Goal: Check status: Check status

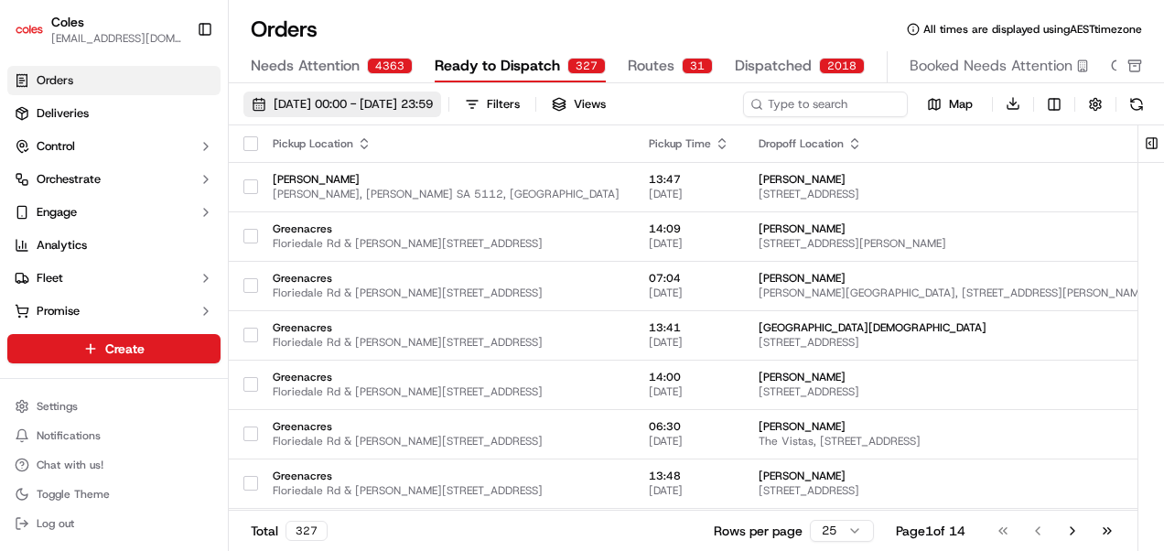
click at [365, 100] on span "[DATE] 00:00 - [DATE] 23:59" at bounding box center [353, 104] width 159 height 16
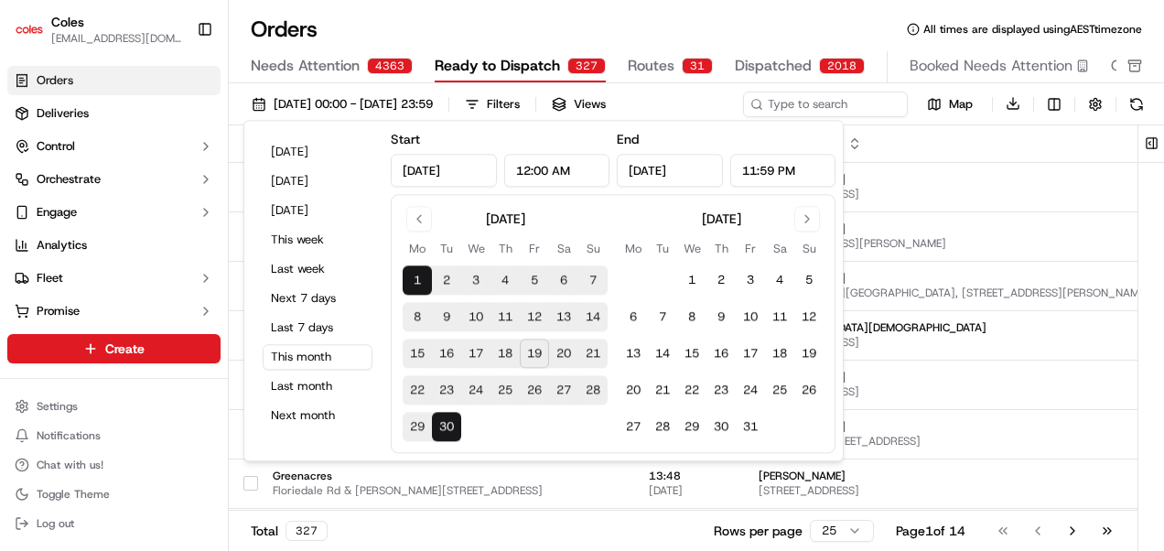
click at [433, 168] on input "[DATE]" at bounding box center [444, 170] width 106 height 33
type input "[DATE]"
click at [665, 169] on input "[DATE]" at bounding box center [670, 170] width 106 height 33
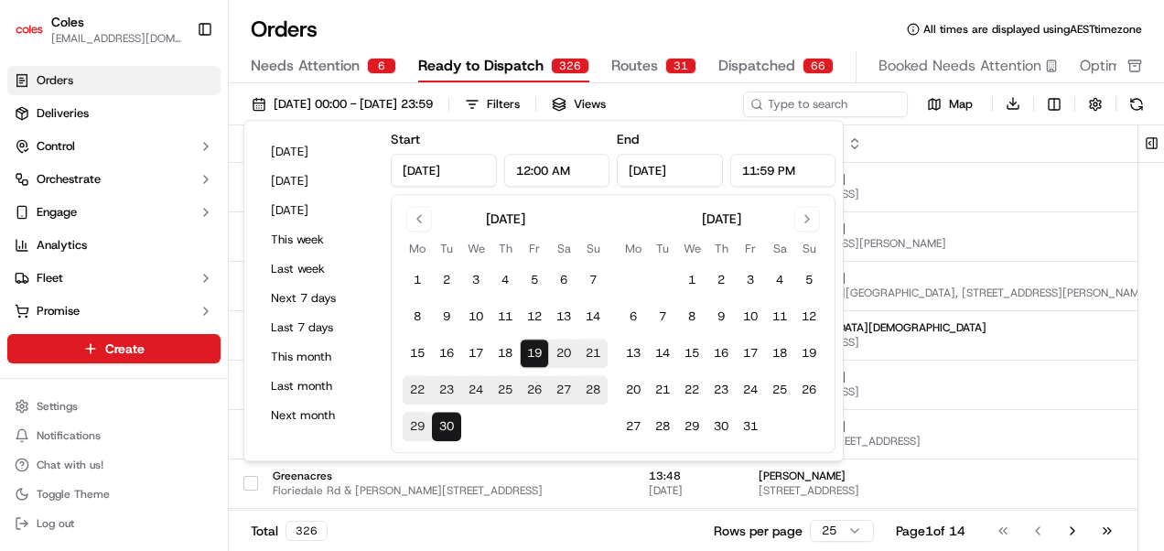
type input "[DATE]"
click at [529, 167] on input "12:00 AM" at bounding box center [557, 170] width 106 height 33
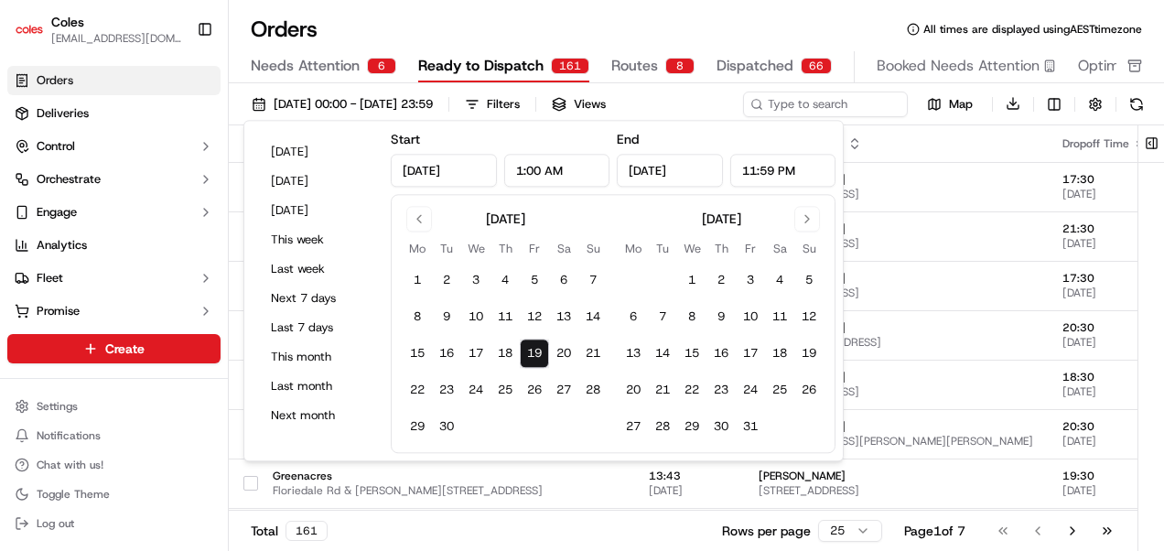
type input "1:00 AM"
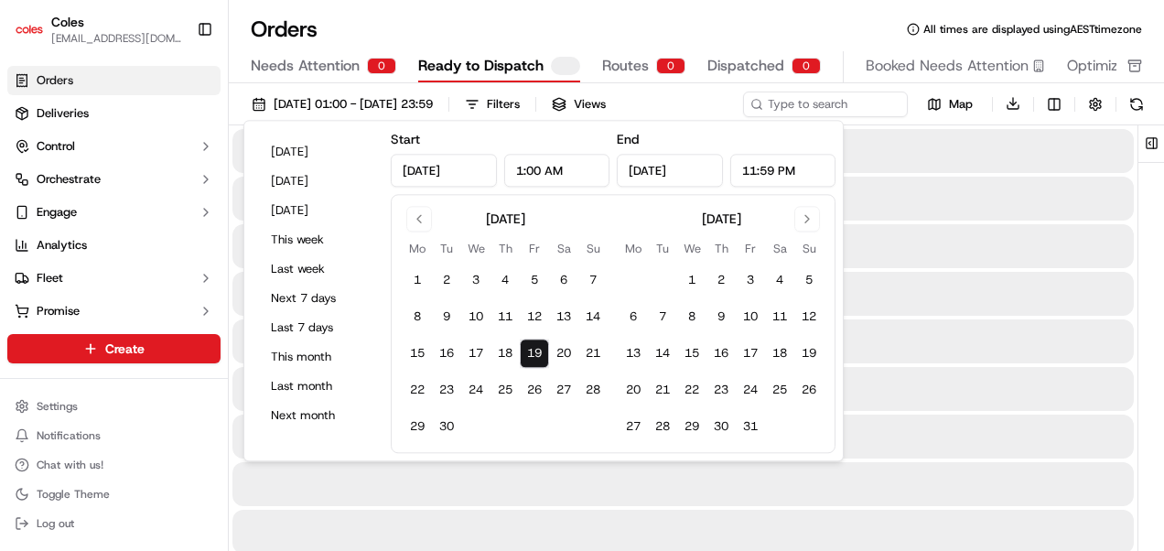
click at [754, 169] on input "11:59 PM" at bounding box center [783, 170] width 106 height 33
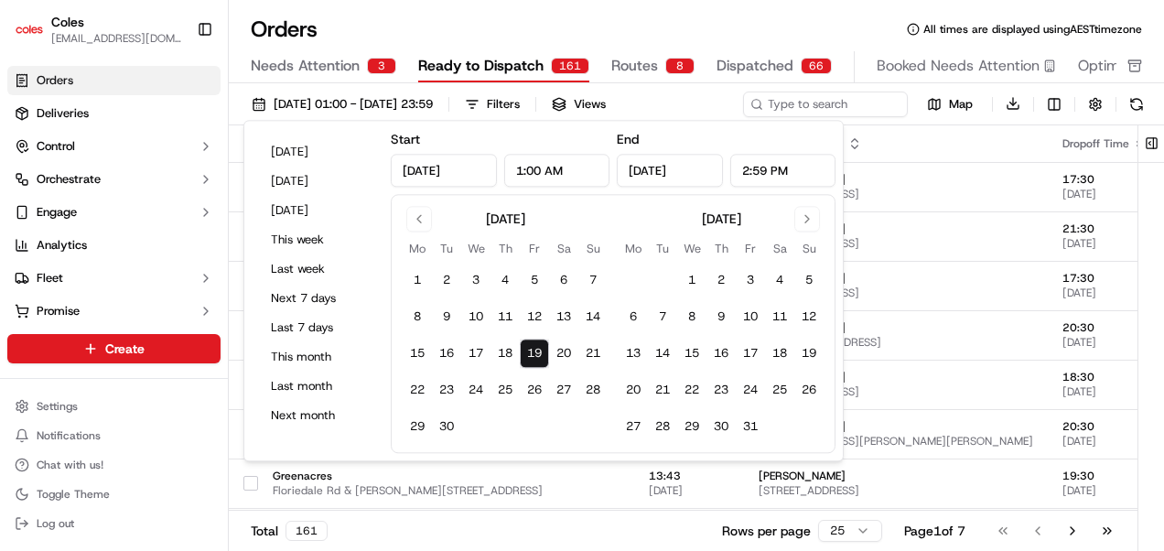
click at [765, 172] on input "2:59 PM" at bounding box center [783, 170] width 106 height 33
click at [772, 172] on input "2:00 PM" at bounding box center [783, 170] width 106 height 33
type input "11:59 PM"
click at [884, 150] on th "Dropoff Location" at bounding box center [896, 143] width 304 height 37
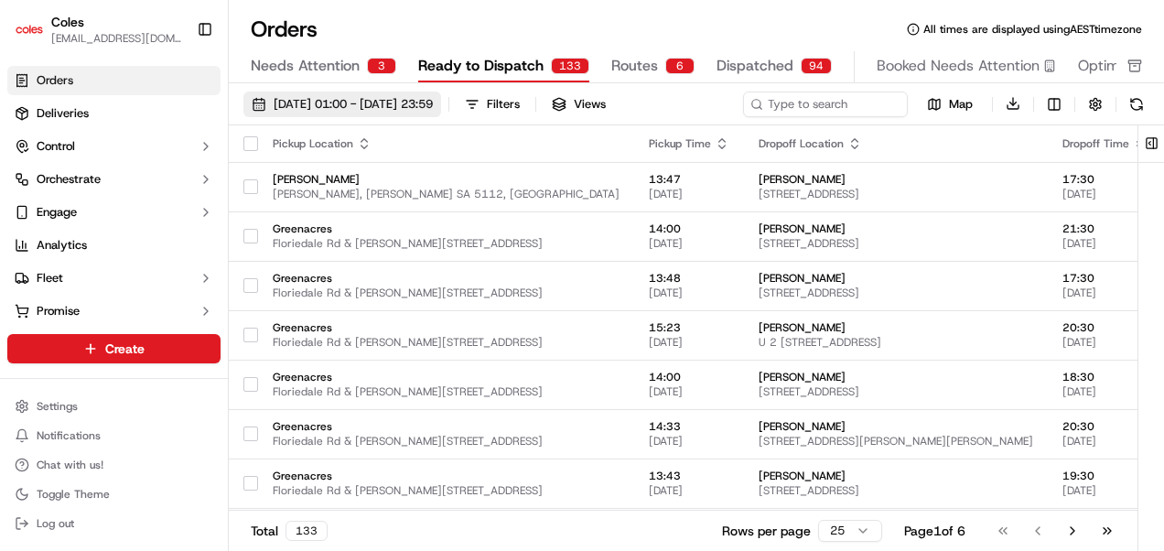
click at [433, 103] on span "[DATE] 01:00 - [DATE] 23:59" at bounding box center [353, 104] width 159 height 16
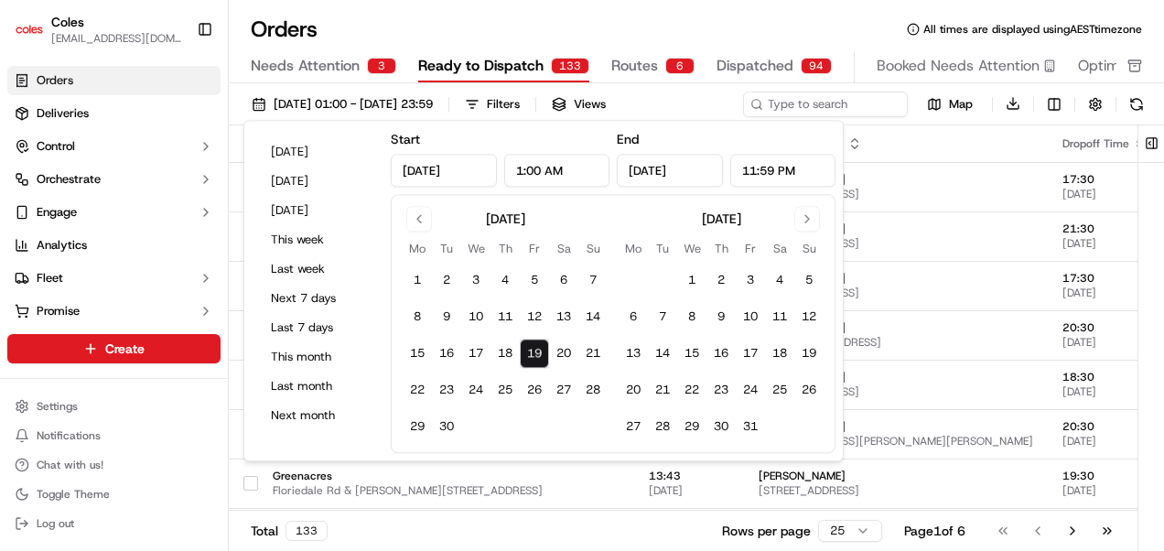
click at [747, 172] on input "11:59 PM" at bounding box center [783, 170] width 106 height 33
type input "2:59 PM"
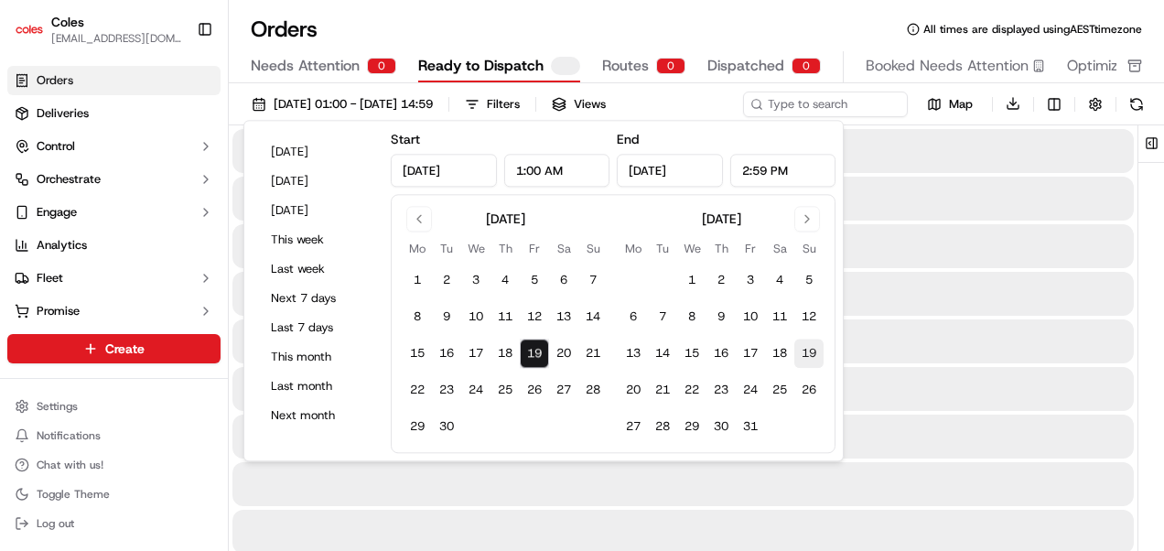
click at [806, 346] on button "19" at bounding box center [809, 354] width 29 height 29
type input "[DATE]"
type input "12:00 AM"
type input "[DATE]"
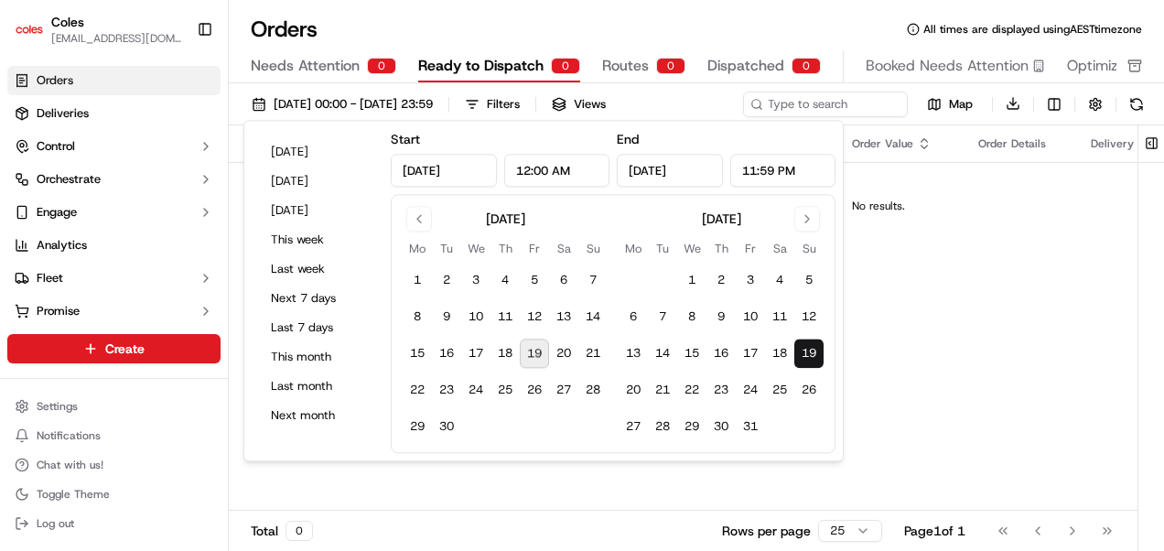
click at [751, 170] on input "11:59 PM" at bounding box center [783, 170] width 106 height 33
click at [763, 170] on input "2:59 PM" at bounding box center [783, 170] width 106 height 33
click at [758, 170] on input "2:59 PM" at bounding box center [783, 170] width 106 height 33
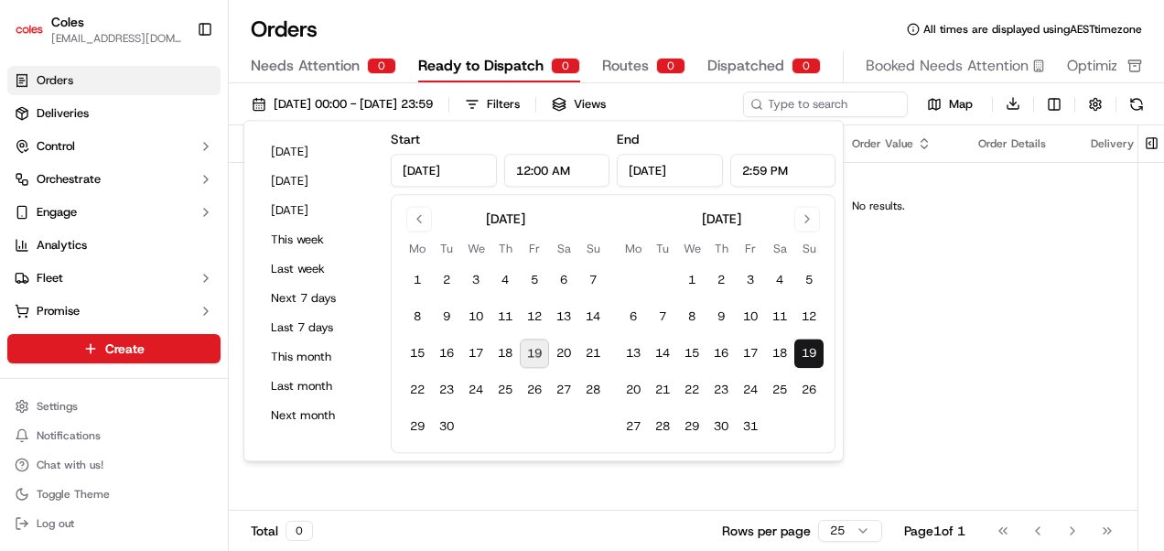
click at [758, 170] on input "2:59 PM" at bounding box center [783, 170] width 106 height 33
click at [774, 170] on input "2:00 PM" at bounding box center [783, 170] width 106 height 33
type input "2:00 AM"
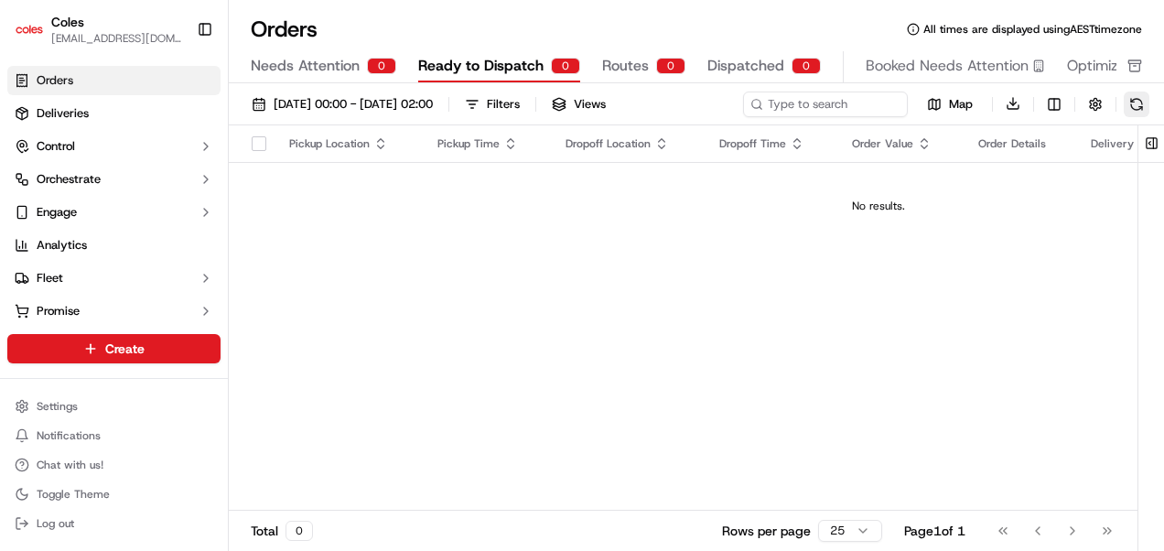
click at [1131, 102] on button at bounding box center [1137, 105] width 26 height 26
click at [433, 98] on span "[DATE] 00:00 - [DATE] 02:00" at bounding box center [353, 104] width 159 height 16
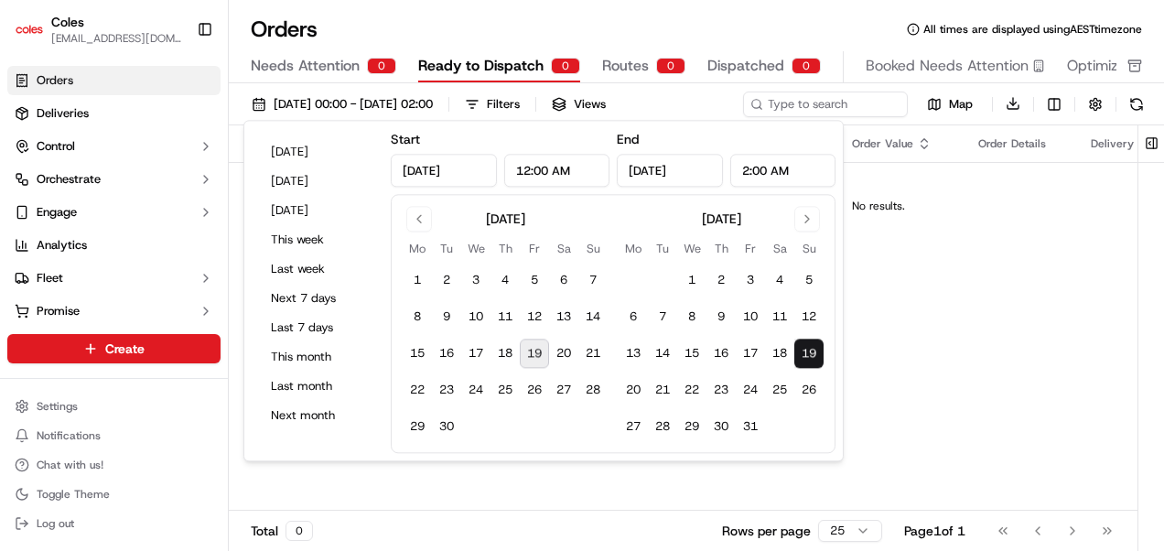
click at [536, 346] on button "19" at bounding box center [534, 354] width 29 height 29
click at [536, 353] on button "19" at bounding box center [534, 354] width 29 height 29
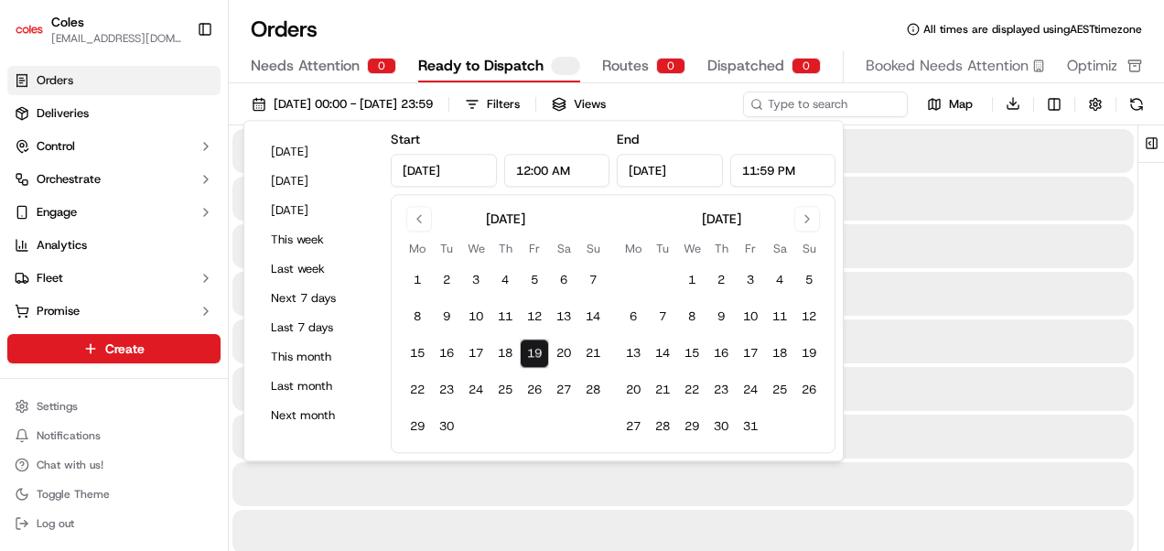
type input "[DATE]"
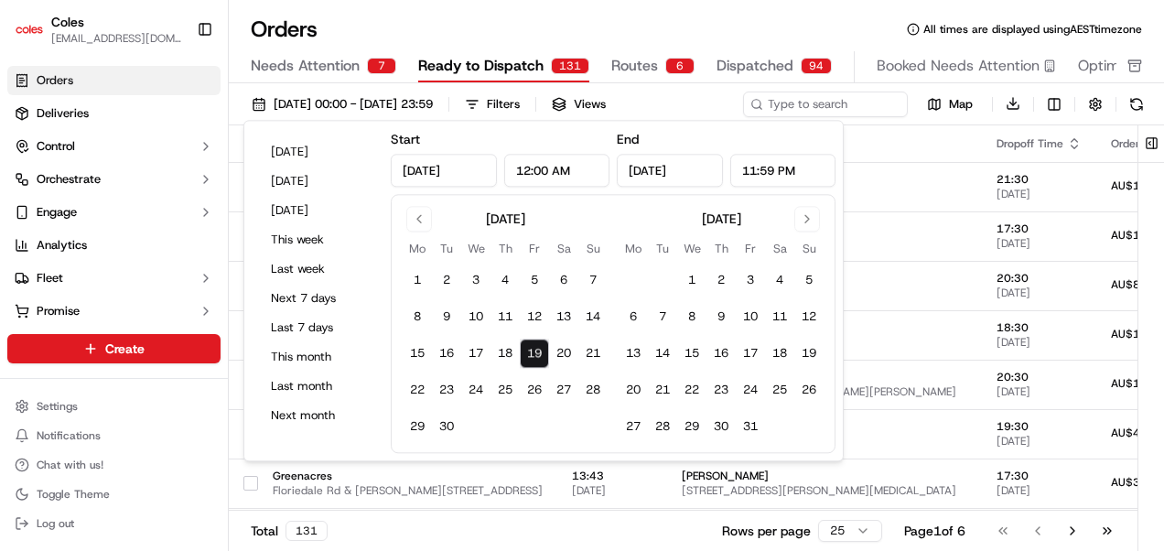
drag, startPoint x: 776, startPoint y: 168, endPoint x: 737, endPoint y: 168, distance: 39.4
click at [737, 168] on input "11:59 PM" at bounding box center [783, 170] width 106 height 33
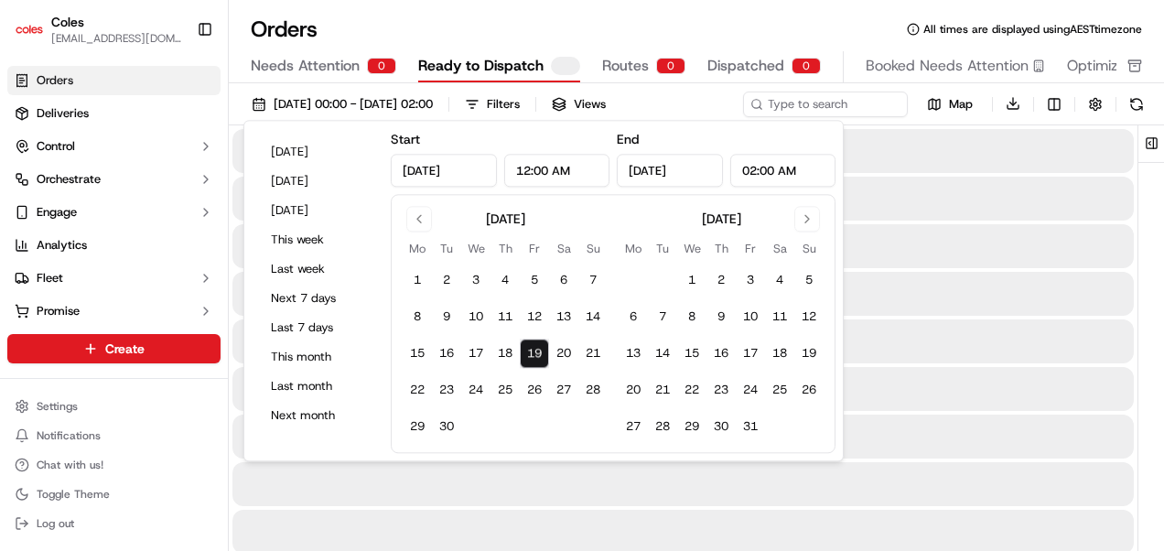
type input "2:00 AM"
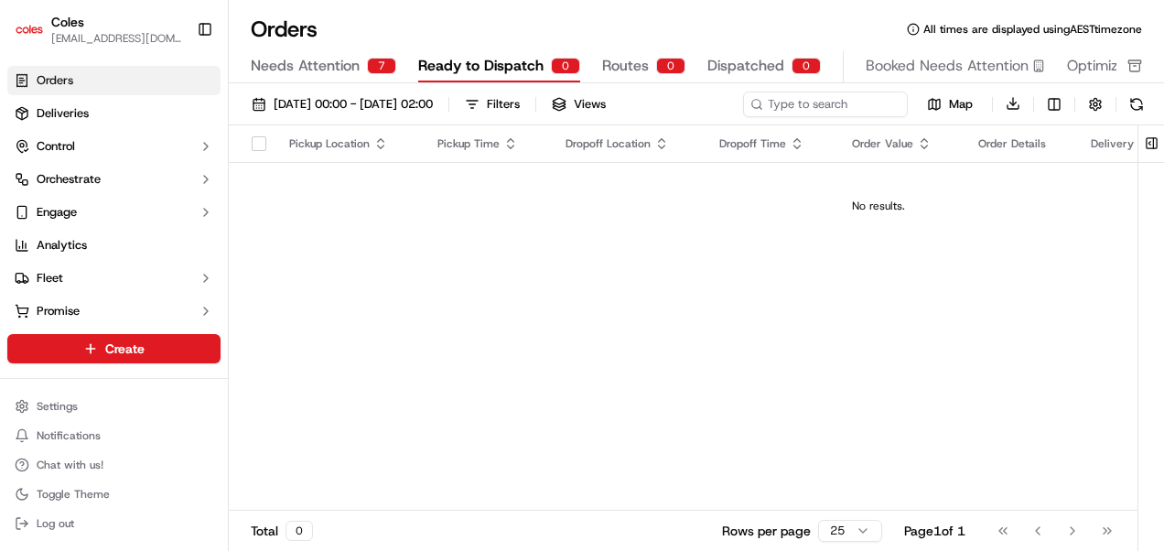
click at [713, 199] on div "No results." at bounding box center [878, 206] width 1285 height 15
click at [361, 101] on span "[DATE] 00:00 - [DATE] 02:00" at bounding box center [353, 104] width 159 height 16
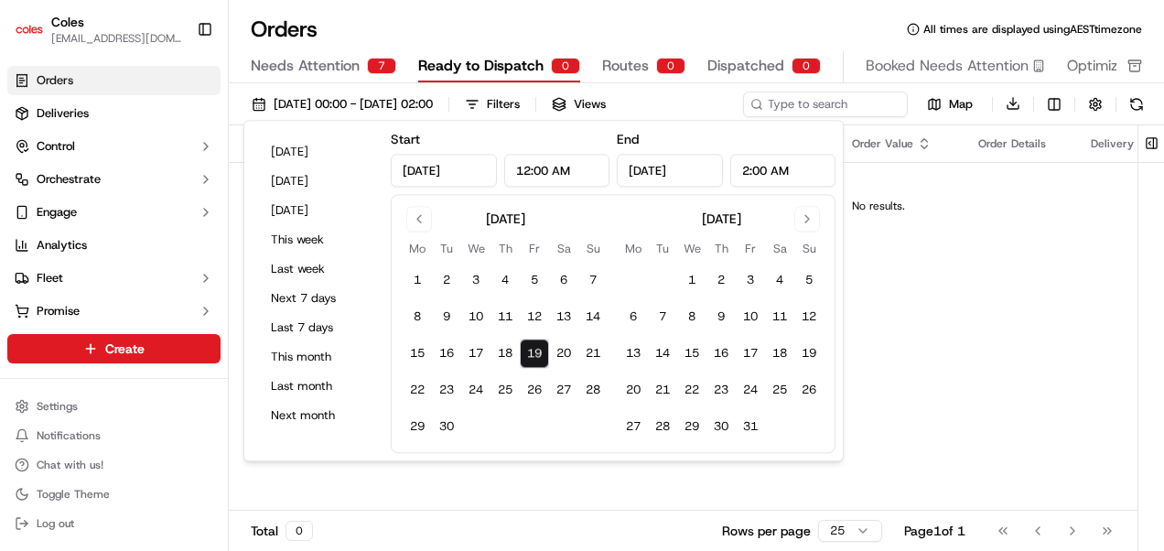
click at [531, 168] on input "12:00 AM" at bounding box center [557, 170] width 106 height 33
click at [293, 161] on button "[DATE]" at bounding box center [318, 152] width 110 height 26
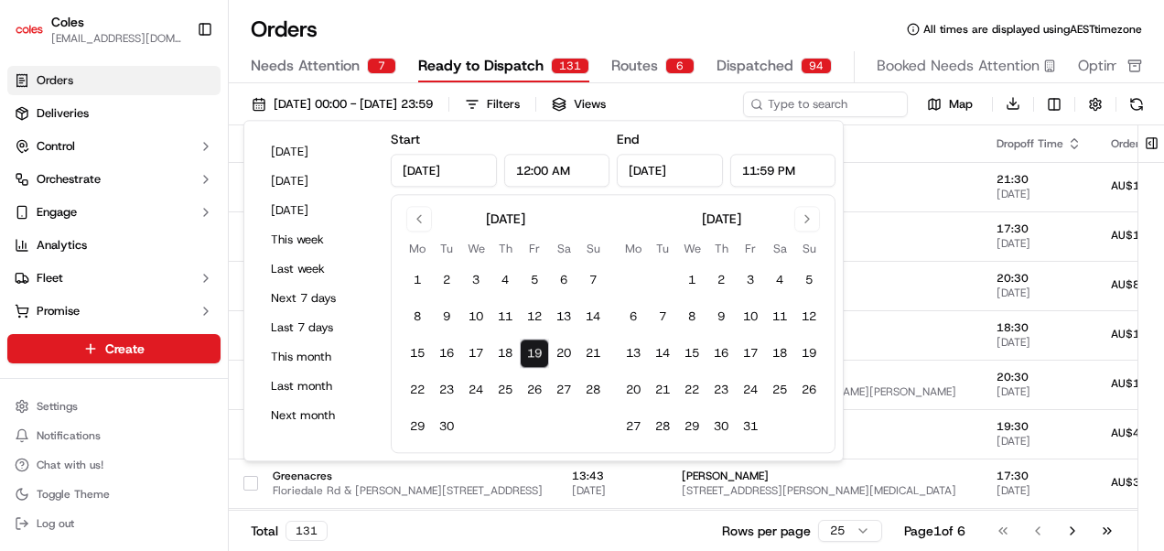
click at [796, 165] on input "11:59 PM" at bounding box center [783, 170] width 106 height 33
click at [754, 170] on input "11:59 PM" at bounding box center [783, 170] width 106 height 33
click at [758, 170] on input "2:59 PM" at bounding box center [783, 170] width 106 height 33
click at [773, 170] on input "2:00 PM" at bounding box center [783, 170] width 106 height 33
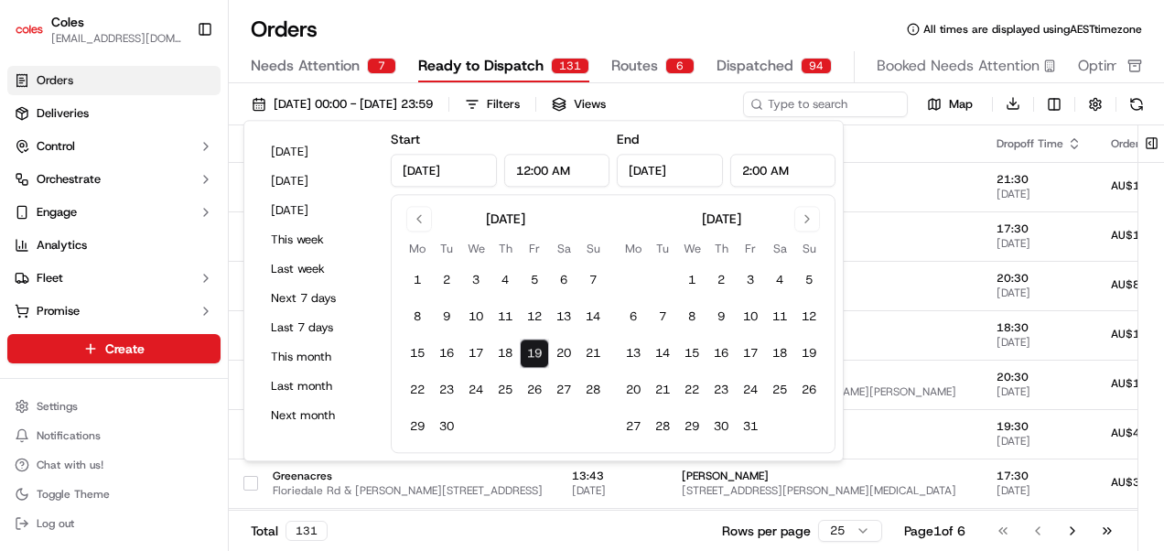
type input "2:00 AM"
